Goal: Check status: Check status

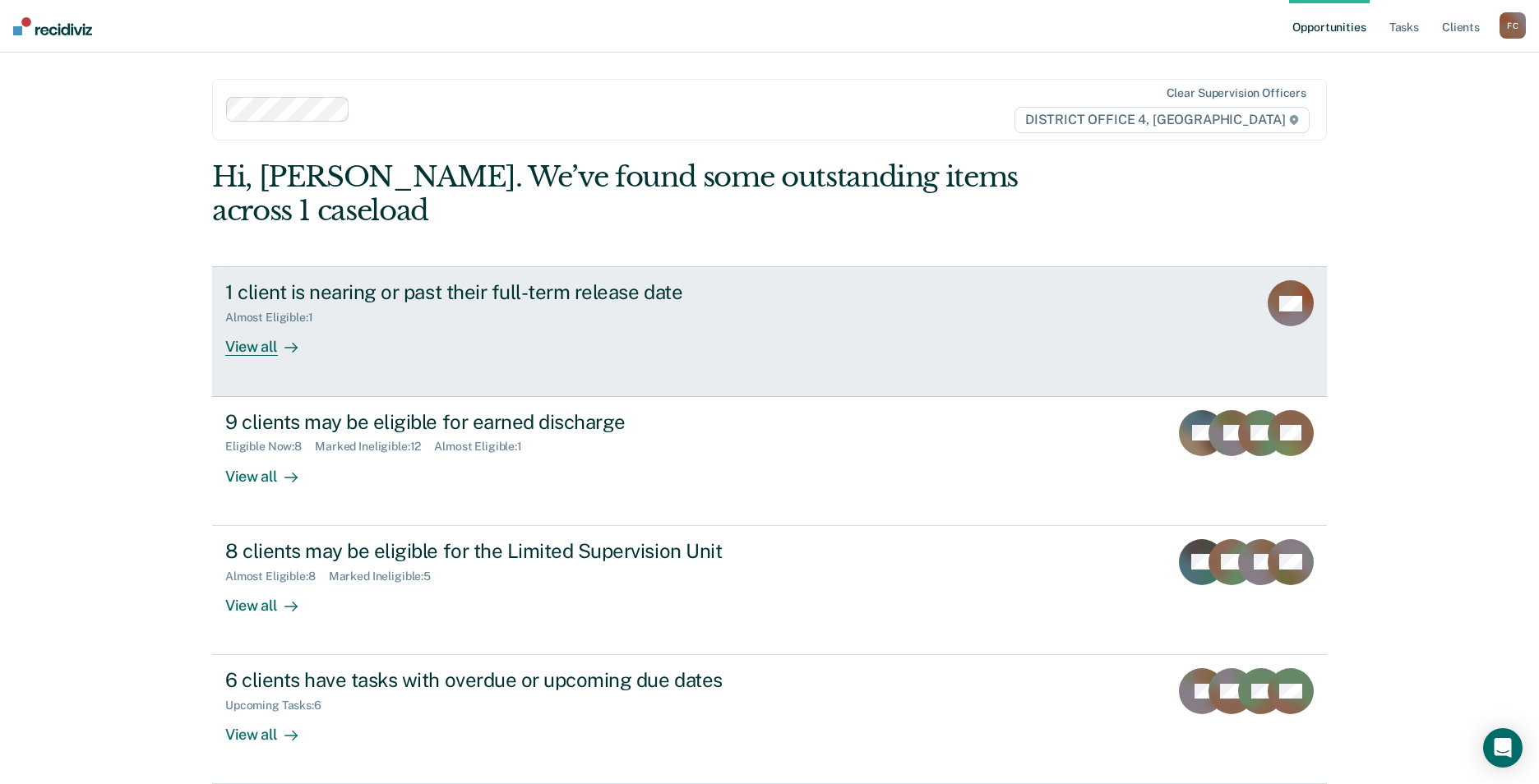
click at [516, 280] on div "1 client is nearing or past their full-term release date" at bounding box center [514, 292] width 577 height 24
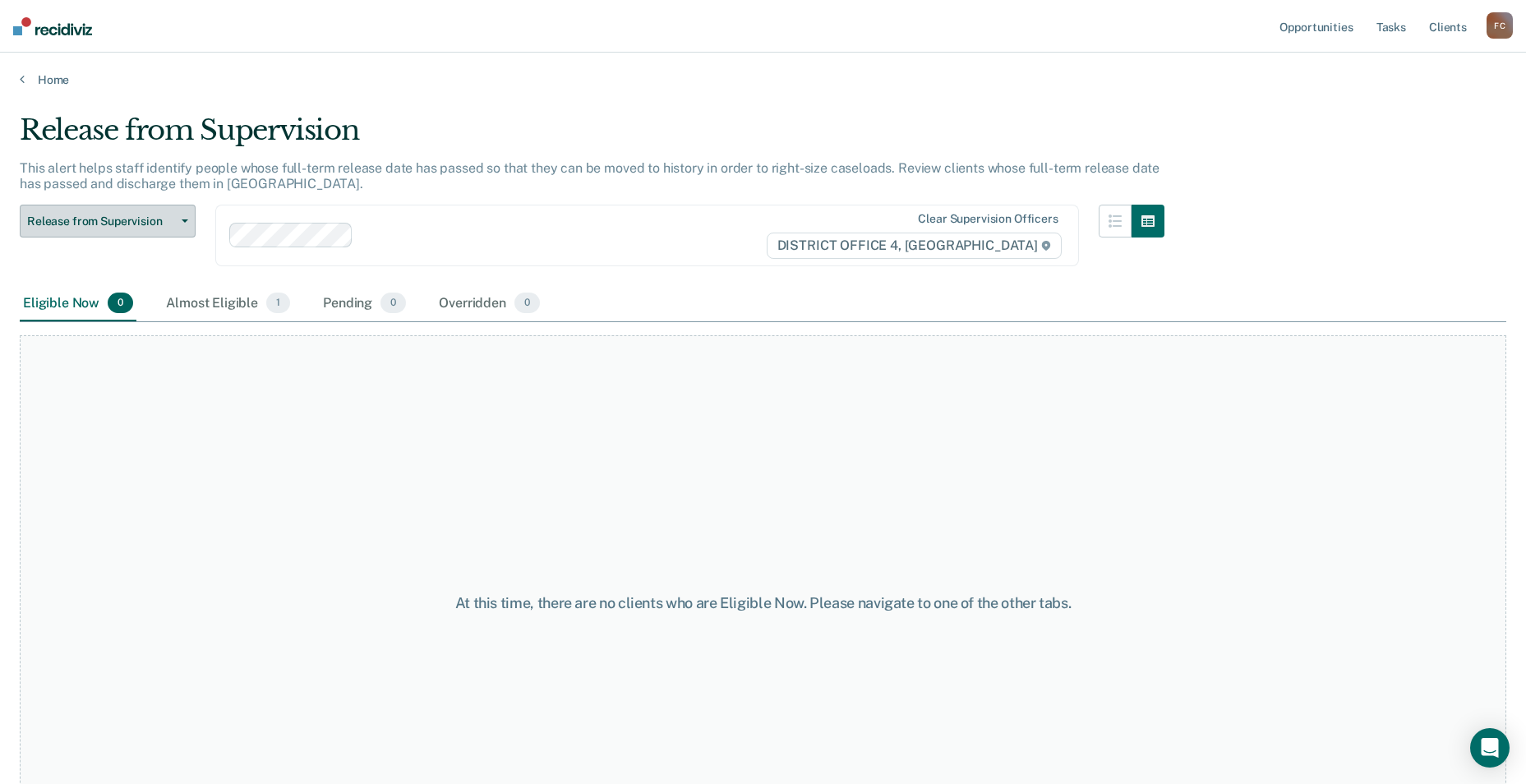
click at [180, 222] on span "button" at bounding box center [182, 222] width 14 height 4
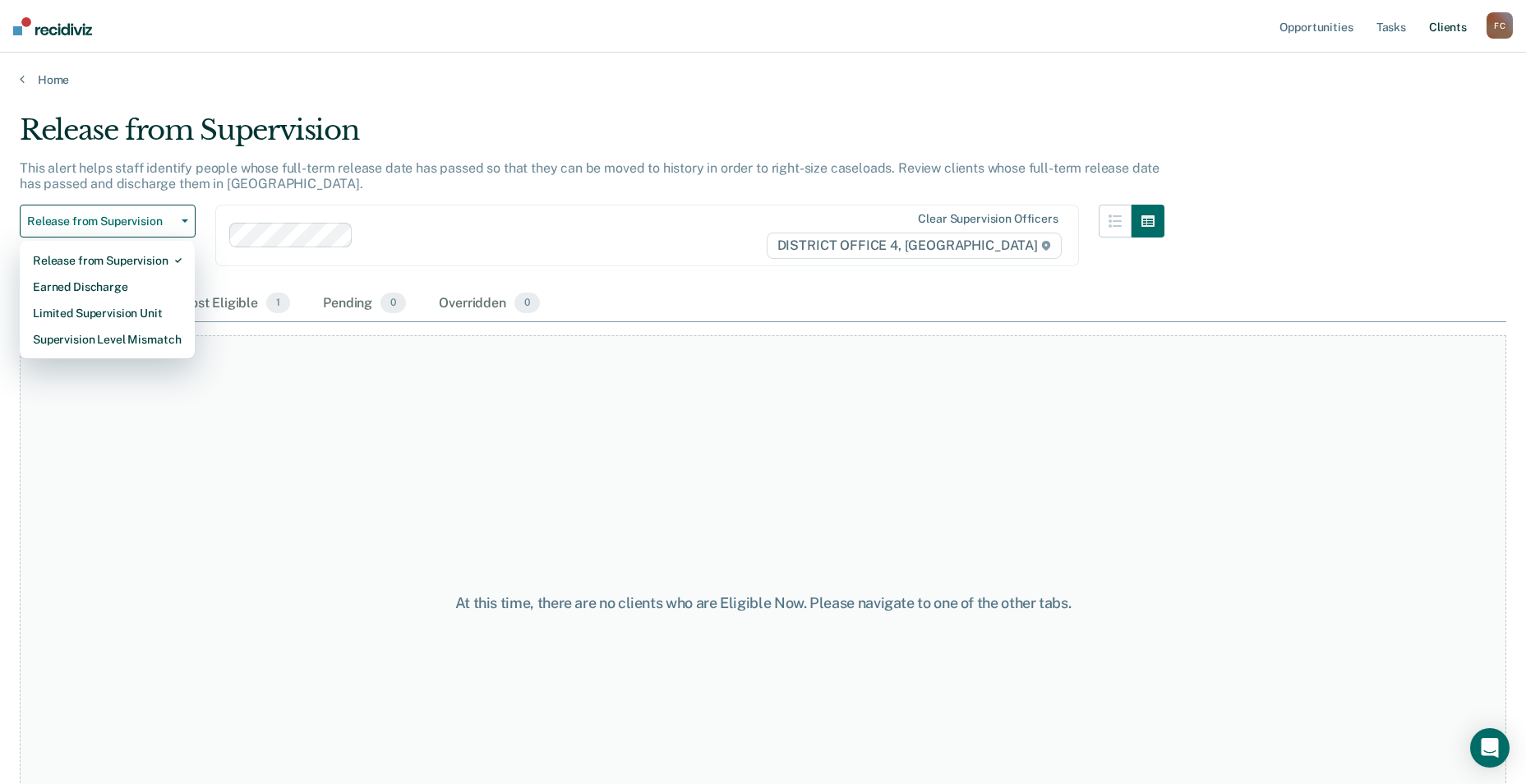
click at [1439, 25] on link "Client s" at bounding box center [1448, 26] width 44 height 52
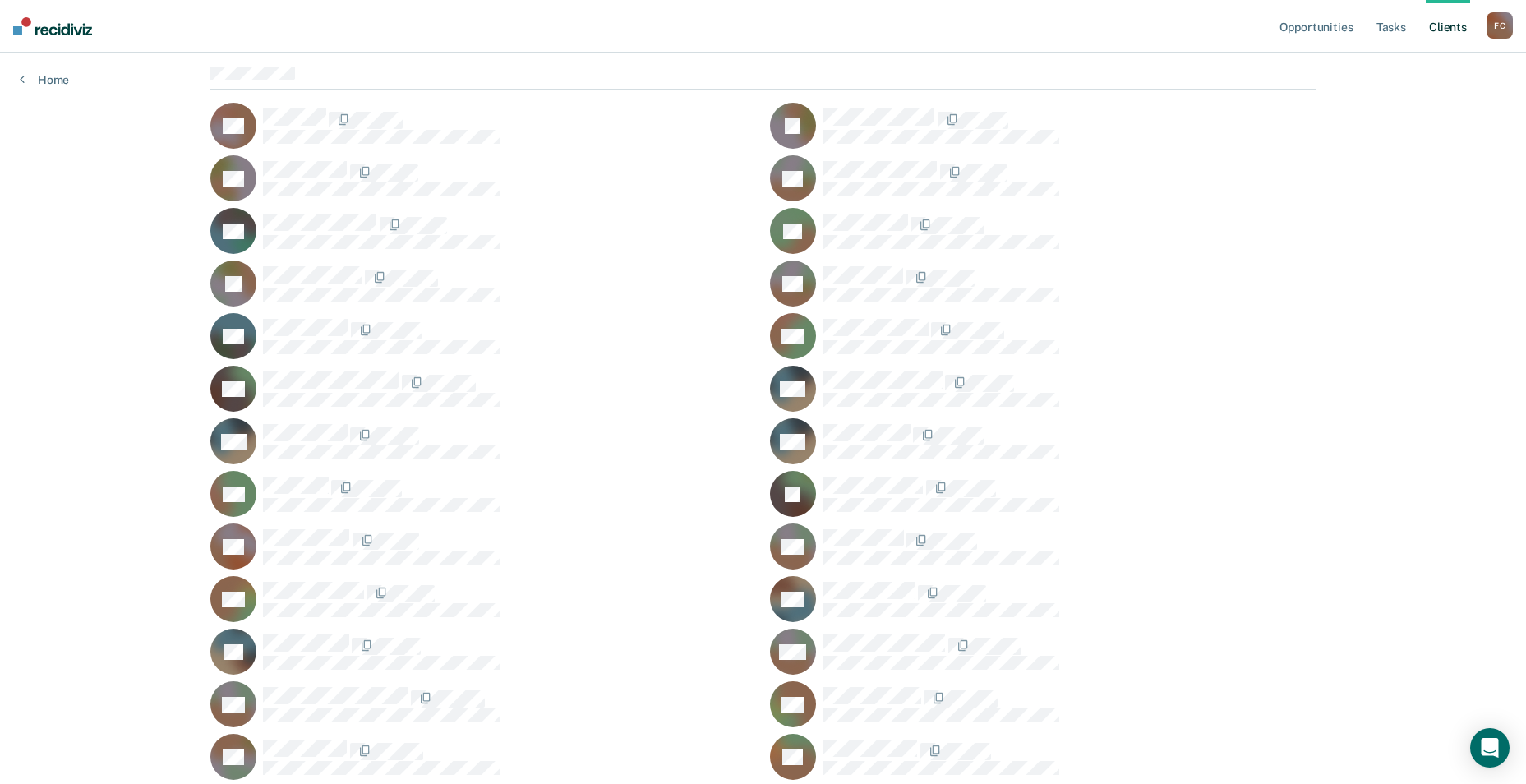
scroll to position [331, 0]
